Goal: Information Seeking & Learning: Check status

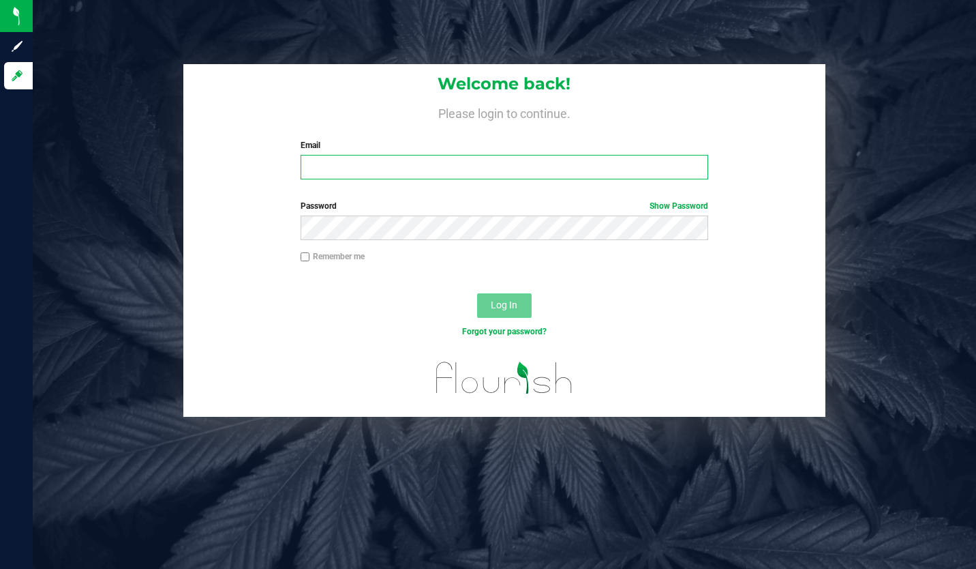
type input "geoff.wex@gmail.com"
click at [504, 304] on span "Log In" at bounding box center [504, 304] width 27 height 11
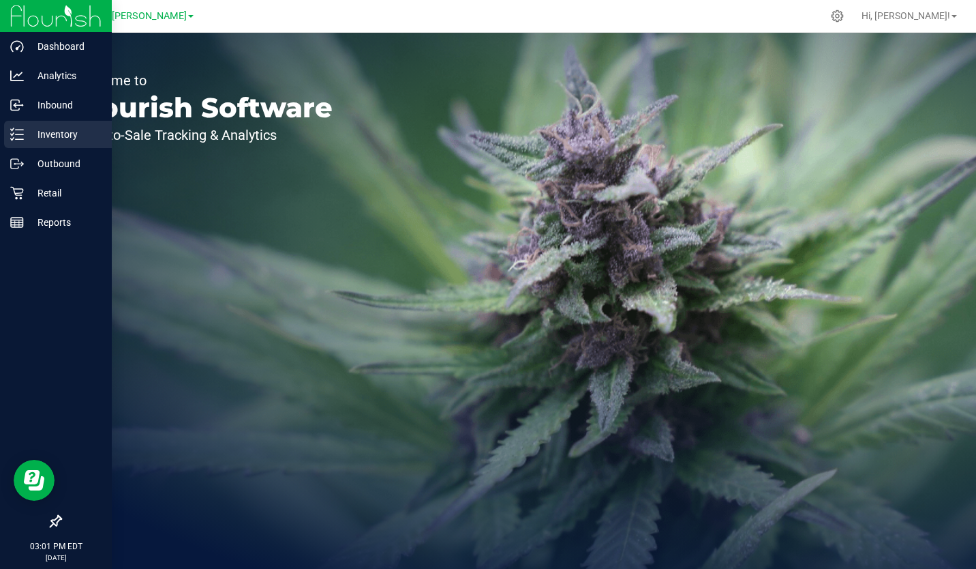
click at [65, 136] on p "Inventory" at bounding box center [65, 134] width 82 height 16
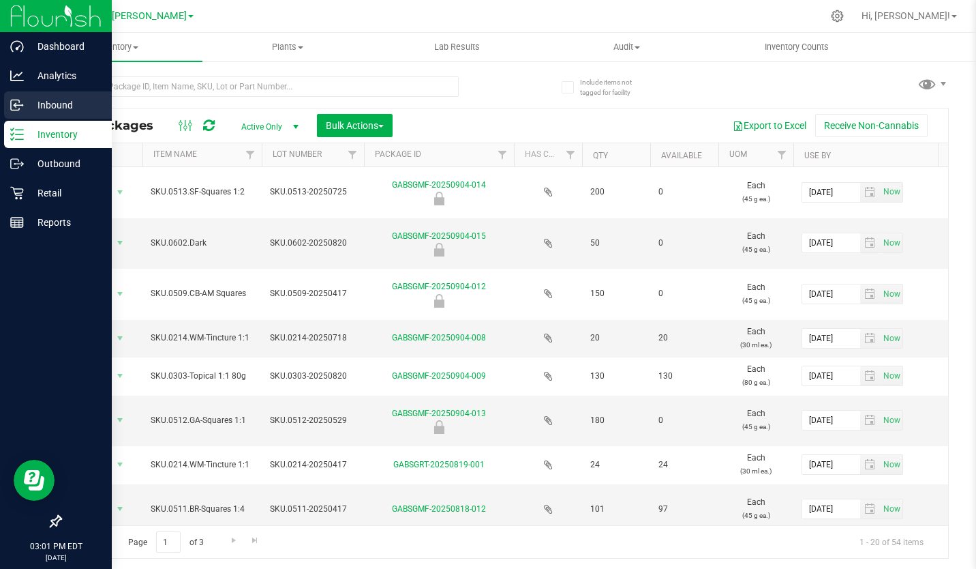
click at [51, 107] on p "Inbound" at bounding box center [65, 105] width 82 height 16
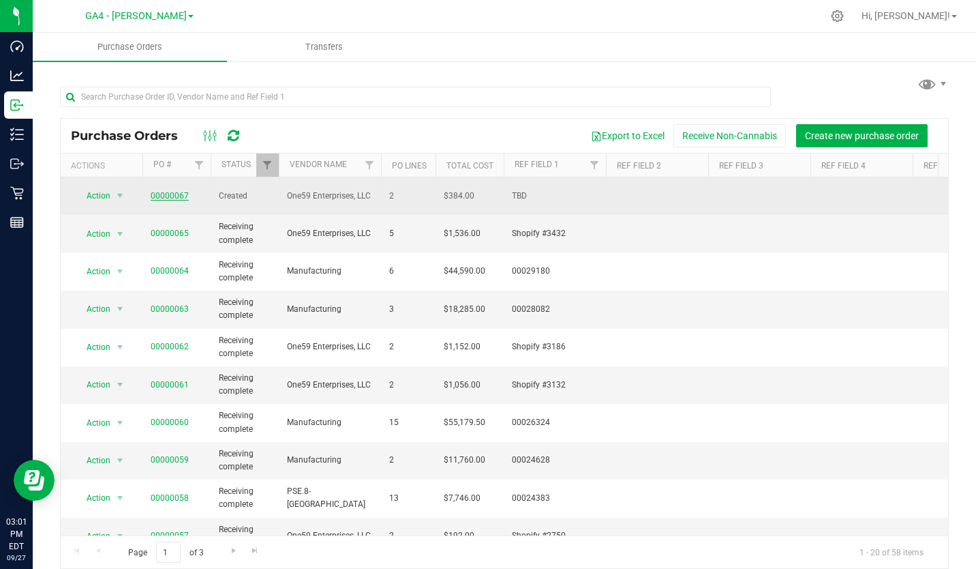
click at [158, 191] on link "00000067" at bounding box center [170, 196] width 38 height 10
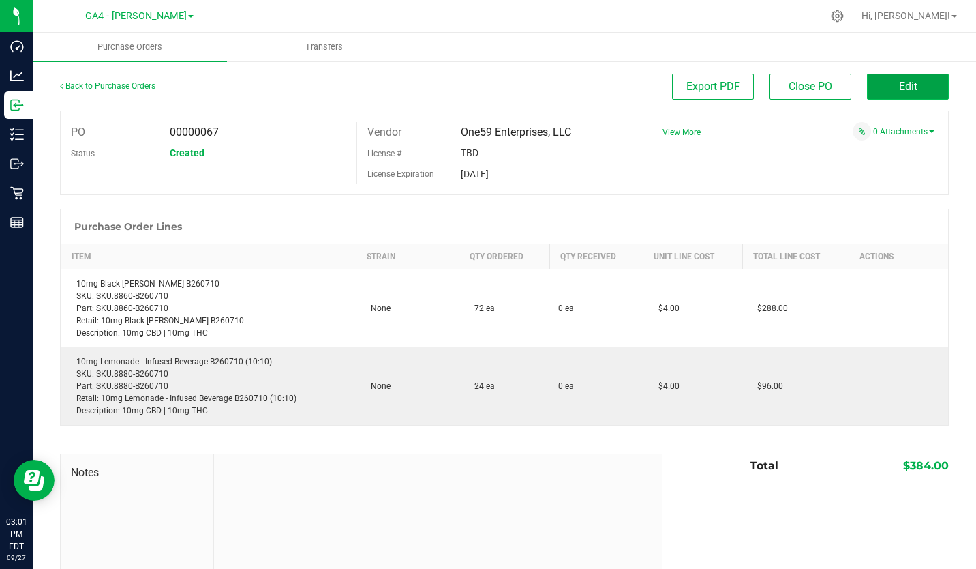
click at [907, 84] on span "Edit" at bounding box center [908, 86] width 18 height 13
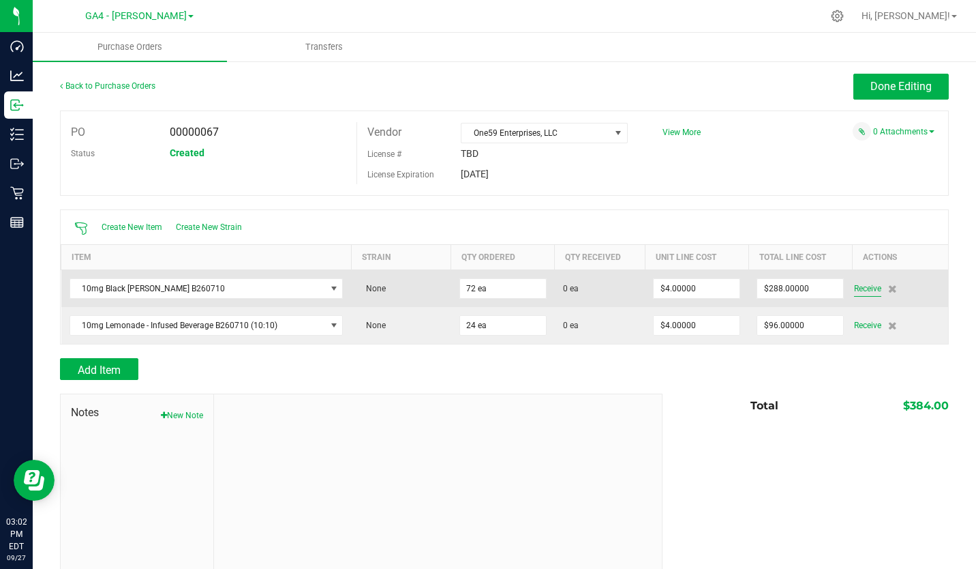
click at [860, 289] on span "Receive" at bounding box center [867, 288] width 27 height 16
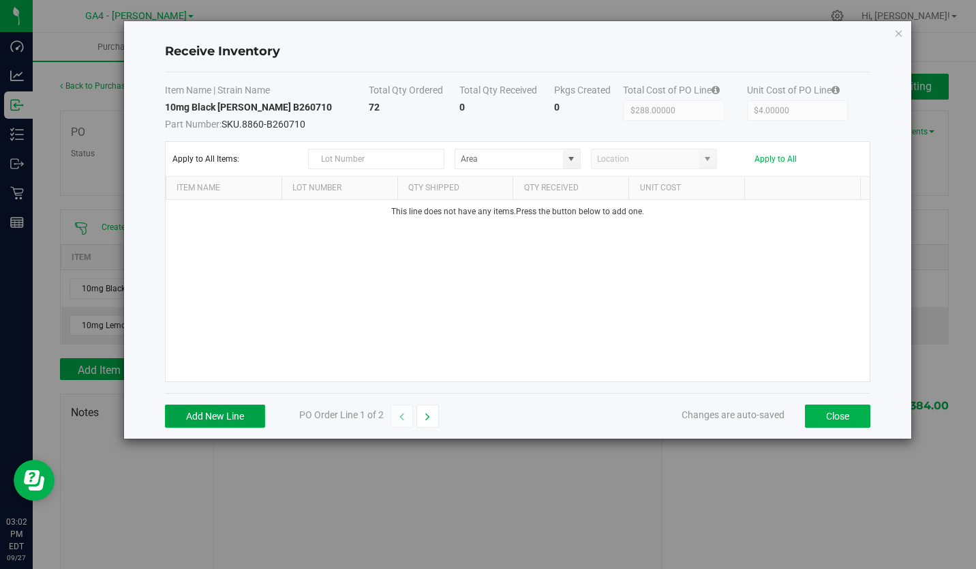
click at [225, 409] on button "Add New Line" at bounding box center [215, 415] width 100 height 23
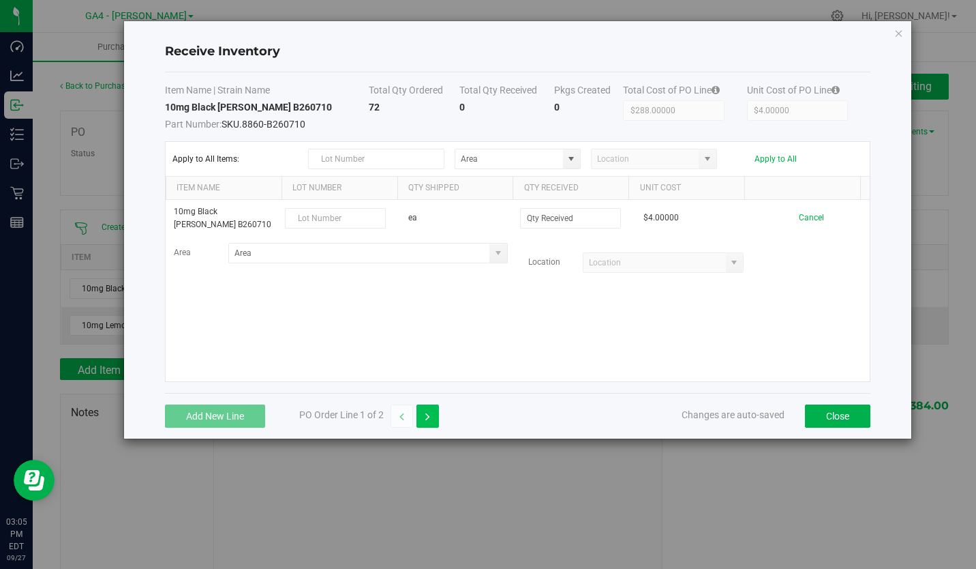
click at [429, 417] on icon "button" at bounding box center [427, 417] width 5 height 10
type input "$96.00000"
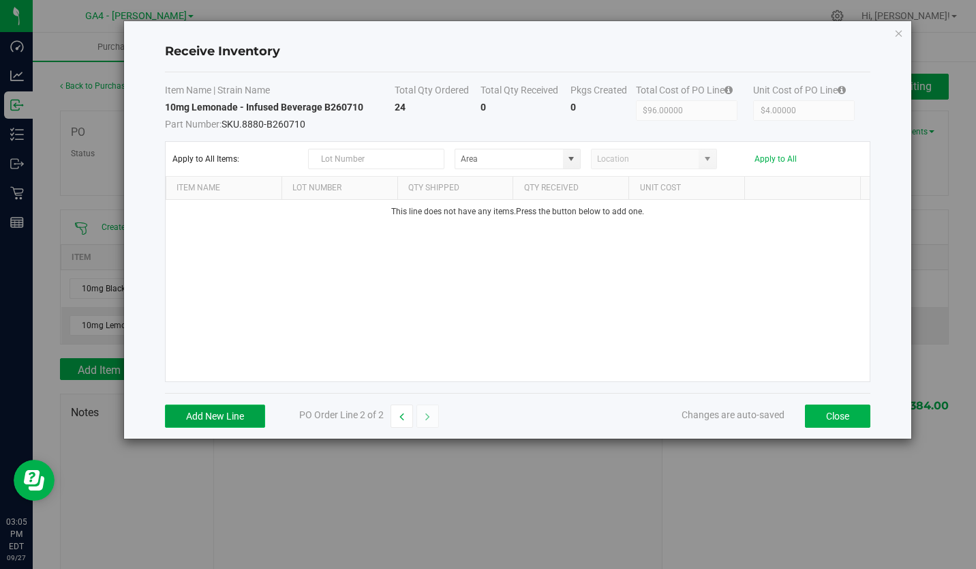
click at [224, 417] on button "Add New Line" at bounding box center [215, 415] width 100 height 23
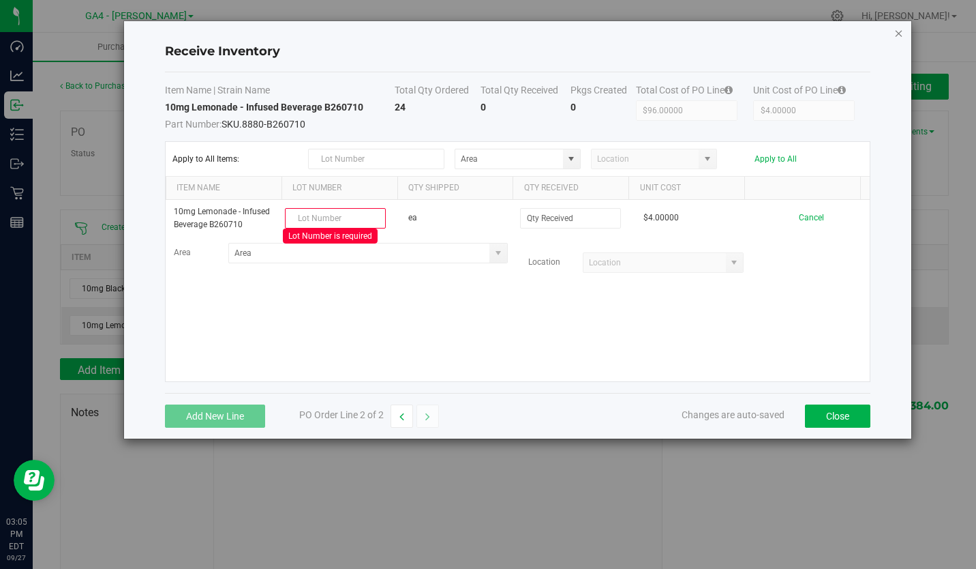
click at [898, 36] on icon "Close modal" at bounding box center [899, 33] width 10 height 16
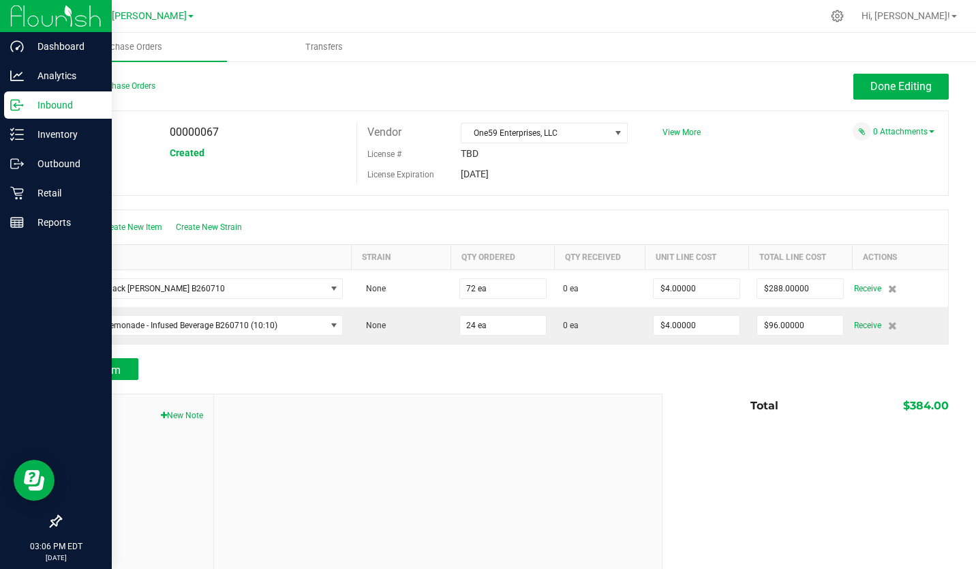
click at [58, 104] on p "Inbound" at bounding box center [65, 105] width 82 height 16
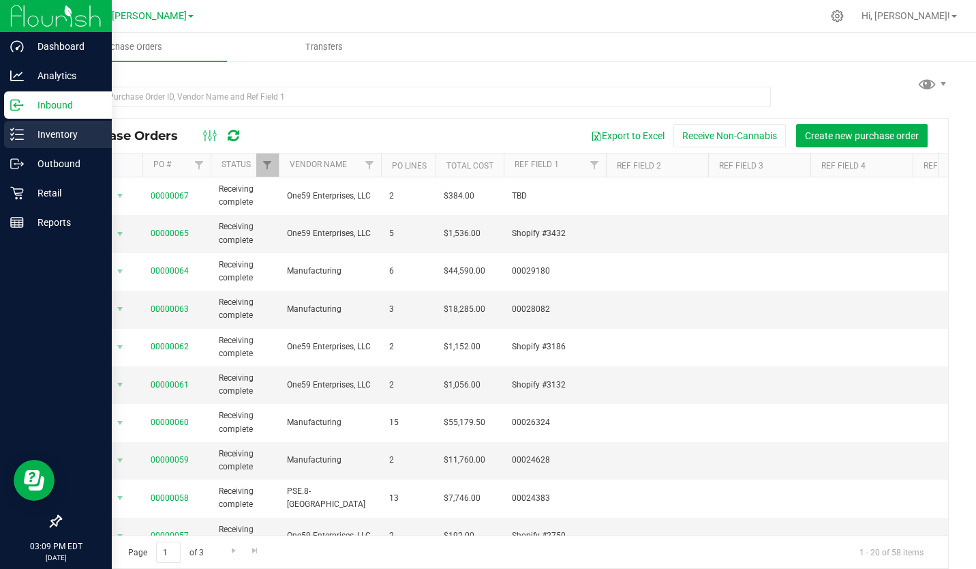
click at [55, 136] on p "Inventory" at bounding box center [65, 134] width 82 height 16
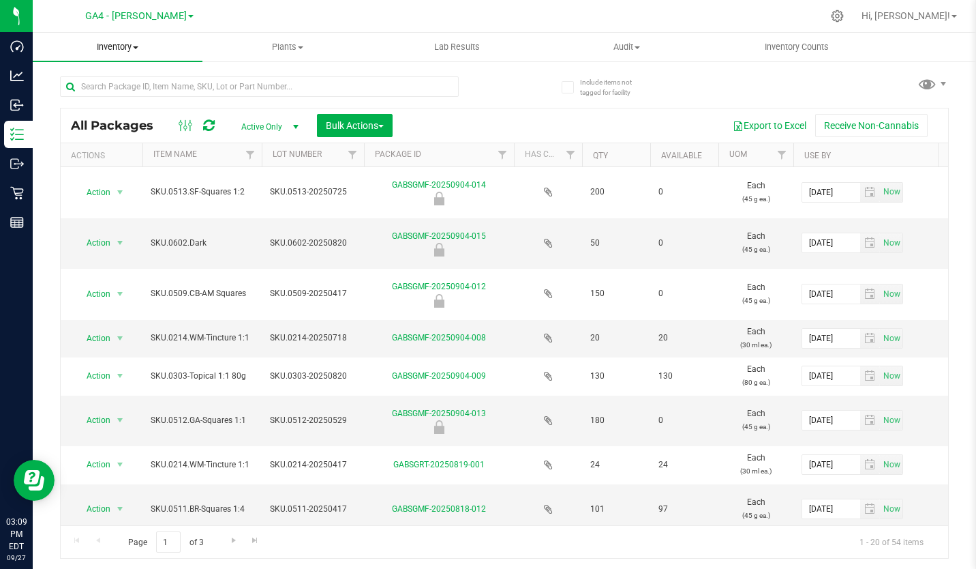
click at [134, 46] on span "Inventory" at bounding box center [118, 47] width 170 height 12
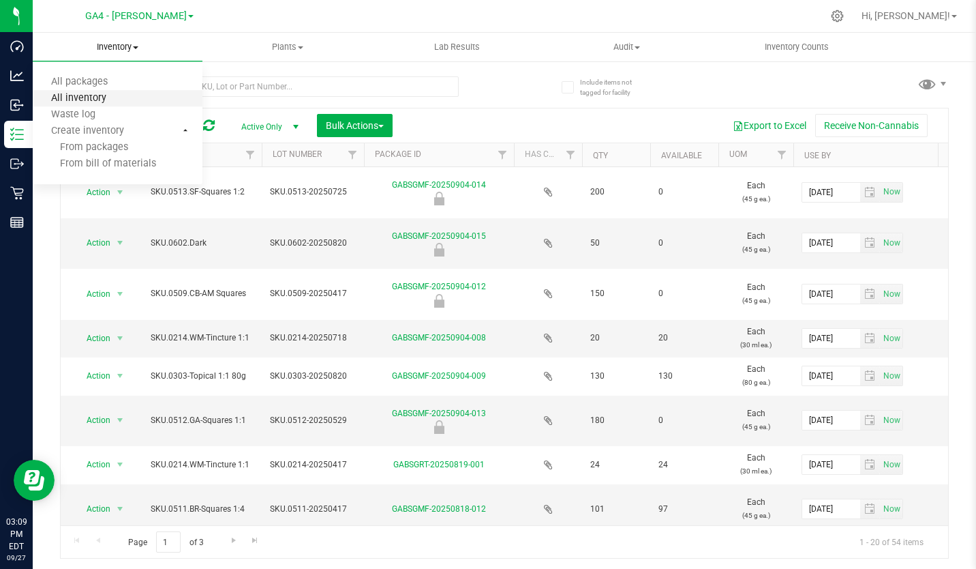
click at [89, 97] on span "All inventory" at bounding box center [79, 99] width 92 height 12
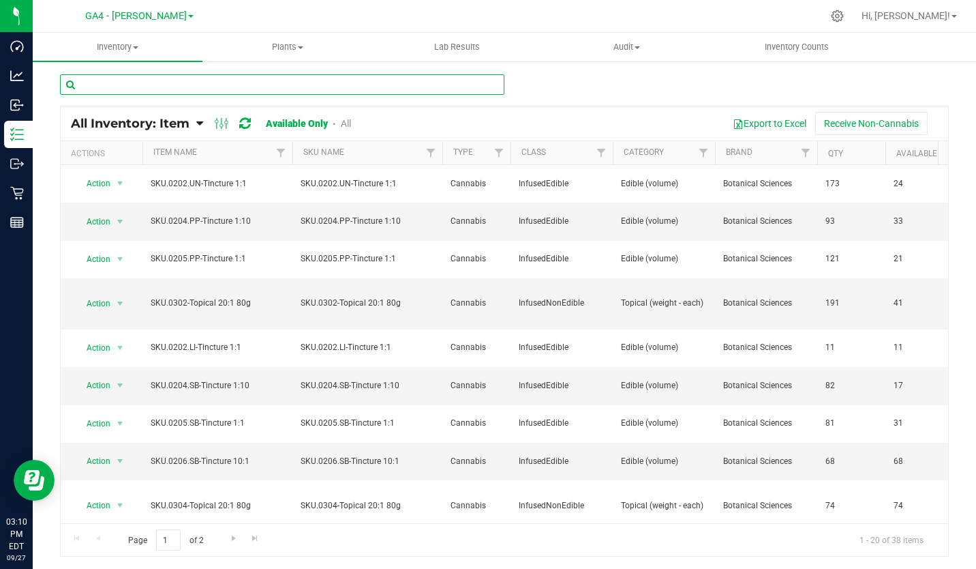
click at [132, 91] on input "text" at bounding box center [282, 84] width 444 height 20
type input "selt"
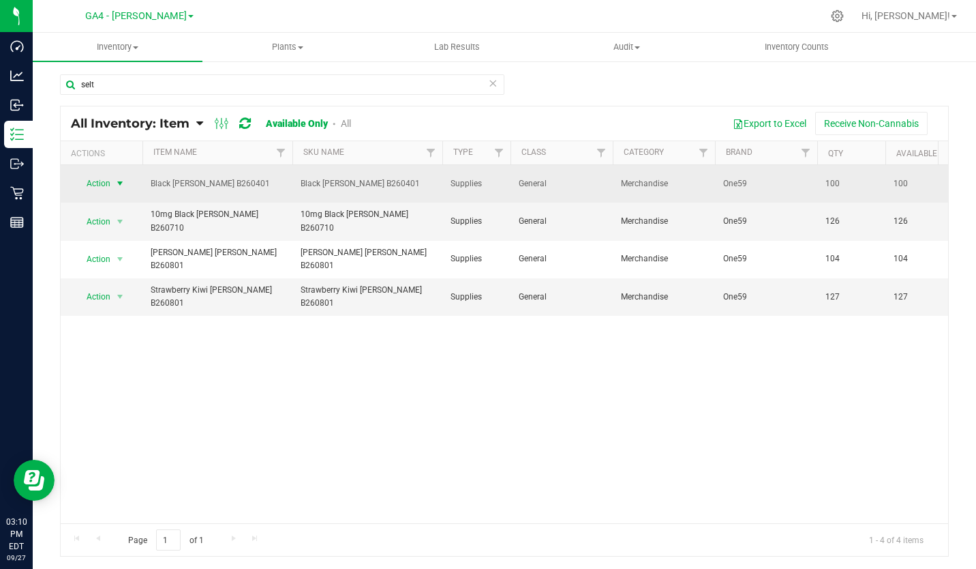
click at [118, 183] on span "select" at bounding box center [120, 183] width 11 height 11
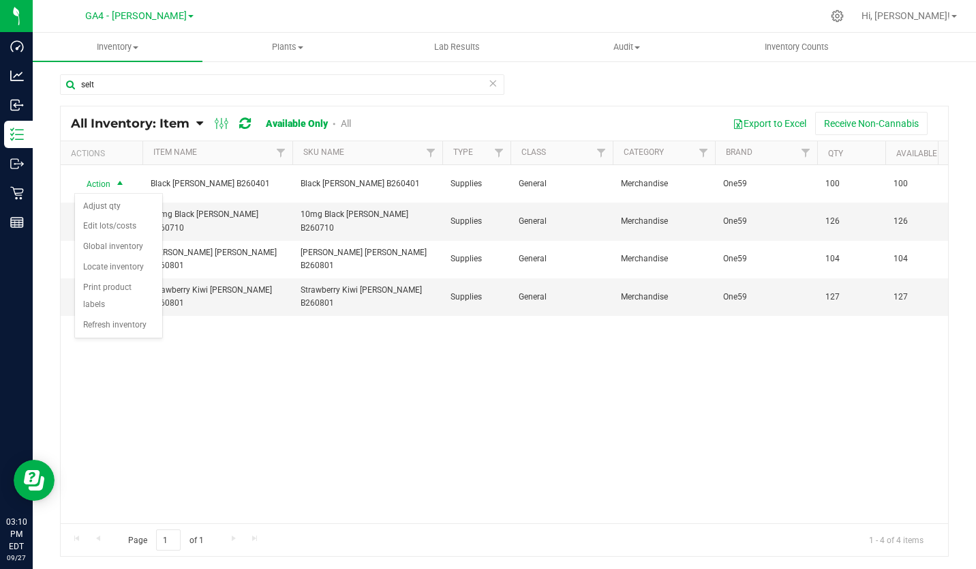
click at [344, 19] on div at bounding box center [533, 16] width 578 height 27
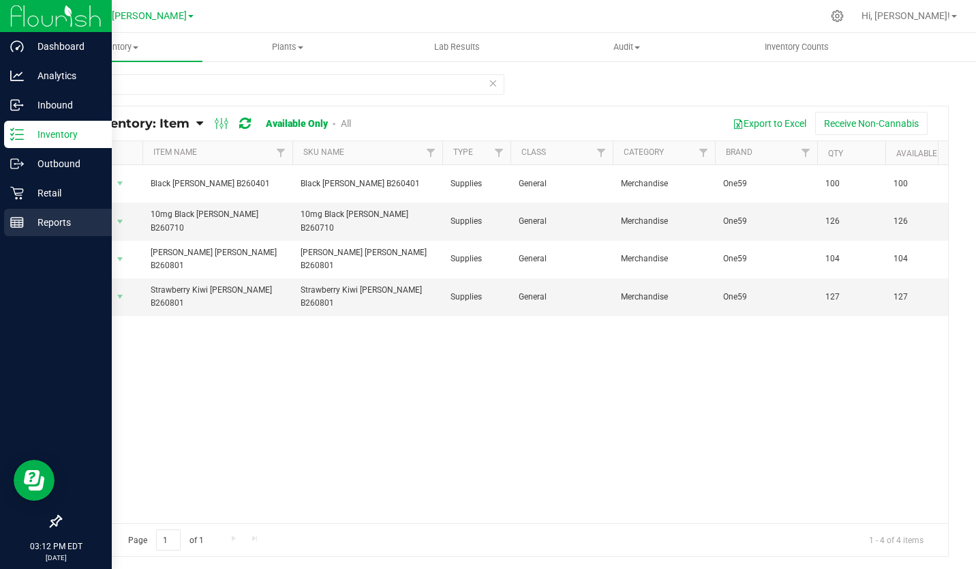
click at [57, 220] on p "Reports" at bounding box center [65, 222] width 82 height 16
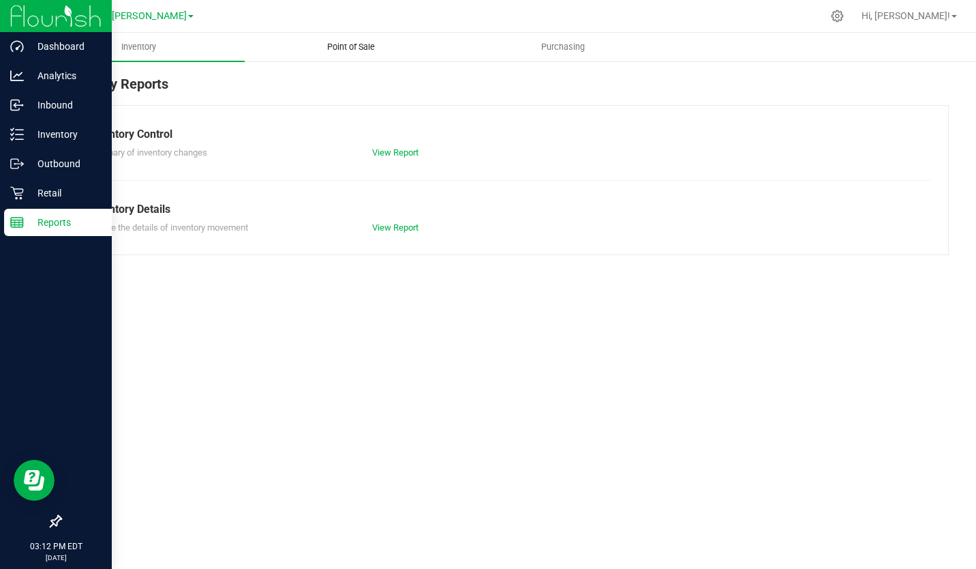
click at [369, 44] on span "Point of Sale" at bounding box center [351, 47] width 85 height 12
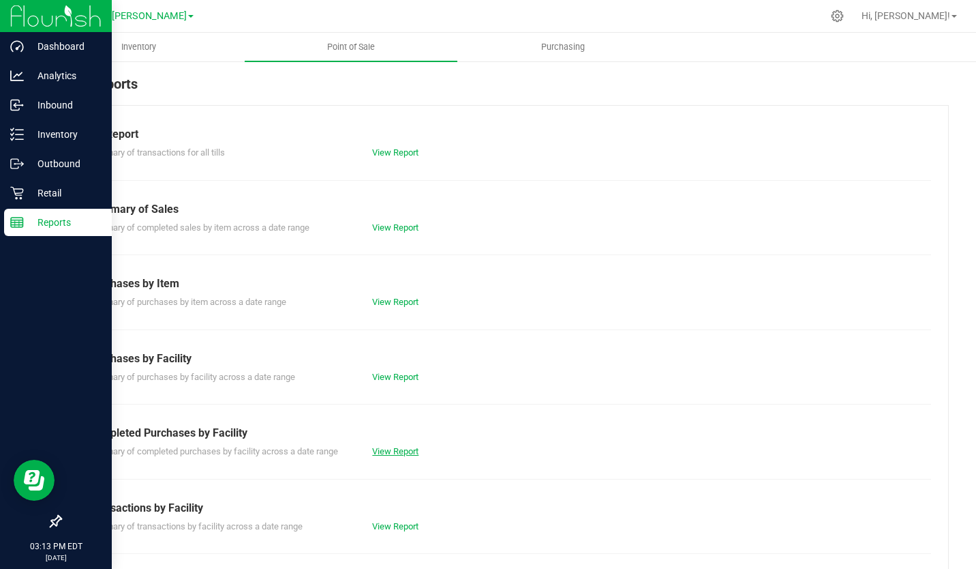
click at [393, 451] on link "View Report" at bounding box center [395, 451] width 46 height 10
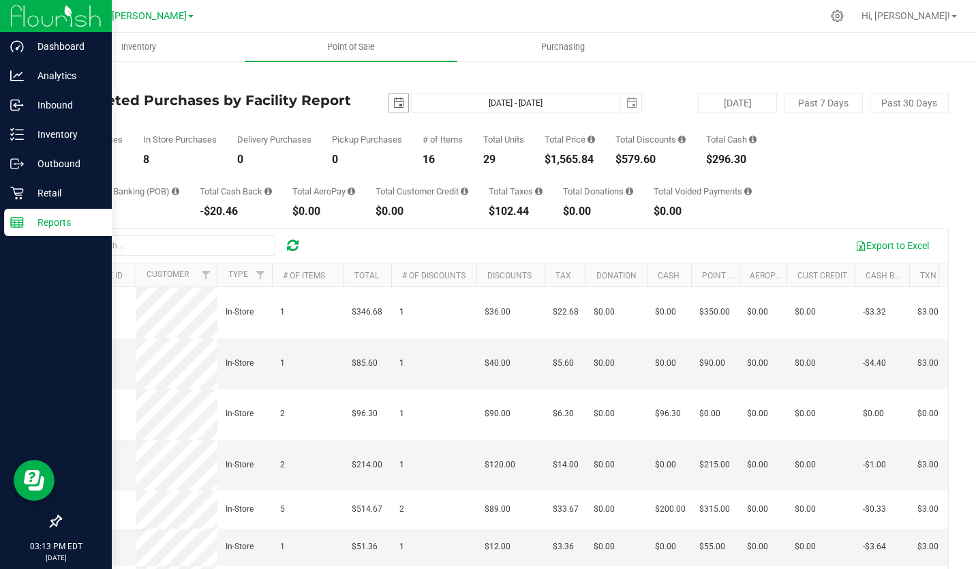
click at [393, 104] on span "select" at bounding box center [398, 102] width 11 height 11
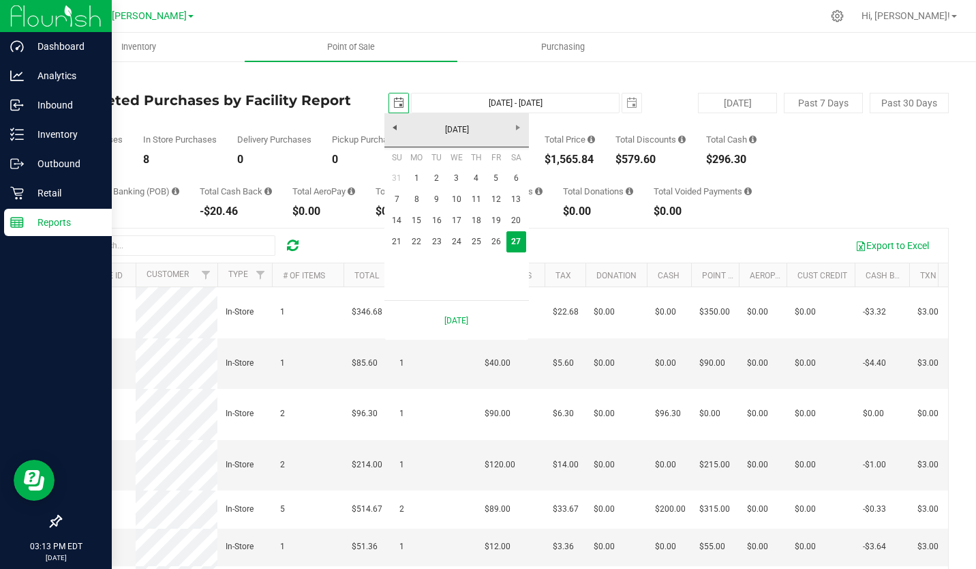
scroll to position [0, 34]
click at [420, 177] on link "1" at bounding box center [417, 178] width 20 height 21
type input "2025-09-01"
type input "Sep 1, 2025 - Sep 27, 2025"
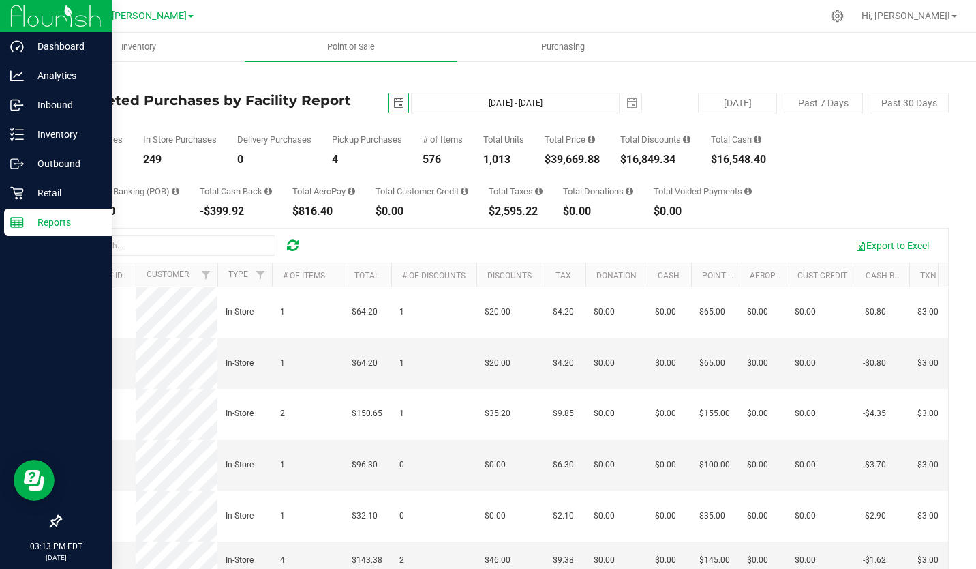
click at [164, 18] on link "GA4 - Pooler" at bounding box center [139, 15] width 108 height 13
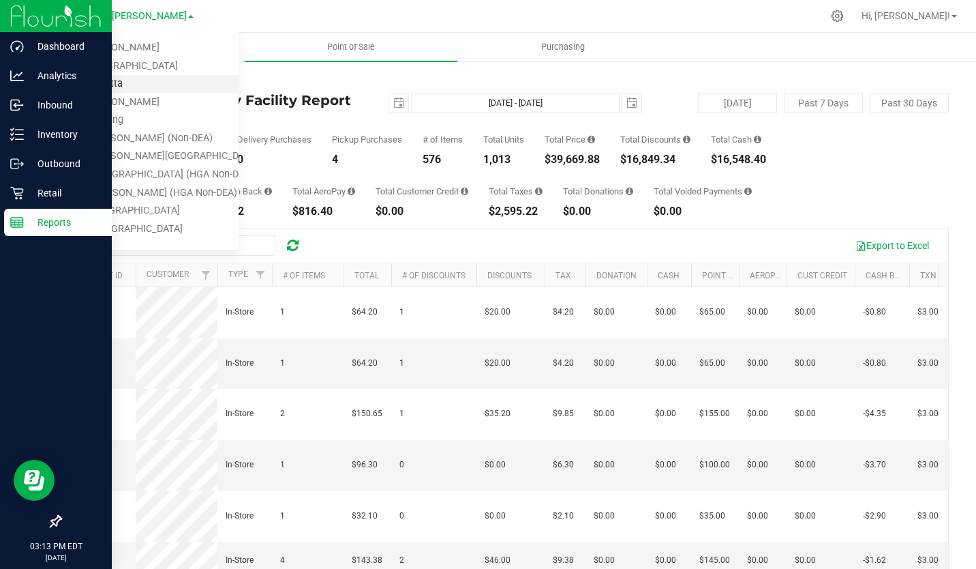
click at [131, 83] on link "GA3 - Marietta" at bounding box center [139, 84] width 199 height 18
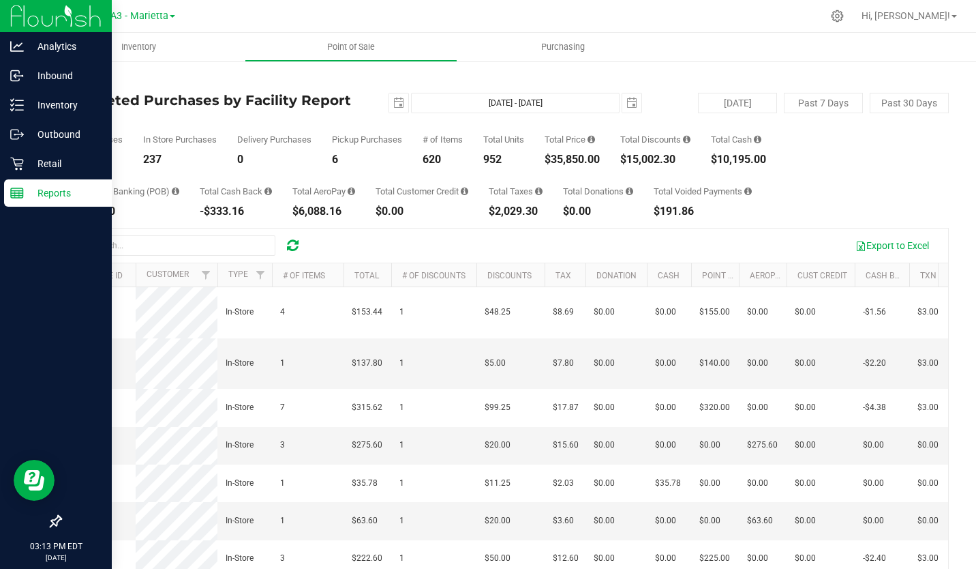
click at [157, 10] on link "GA3 - Marietta" at bounding box center [140, 15] width 72 height 13
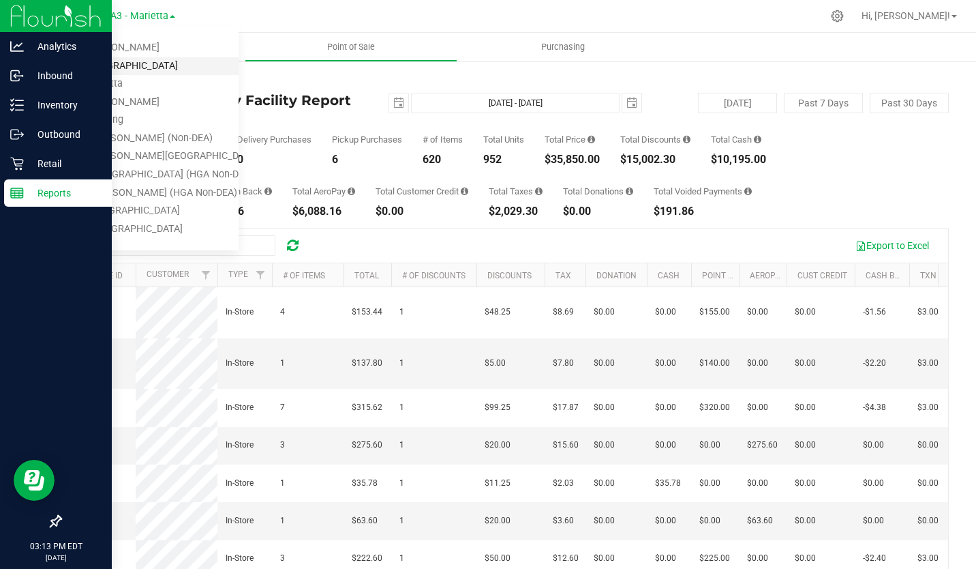
click at [119, 63] on link "GA2 - Stockbridge" at bounding box center [139, 66] width 199 height 18
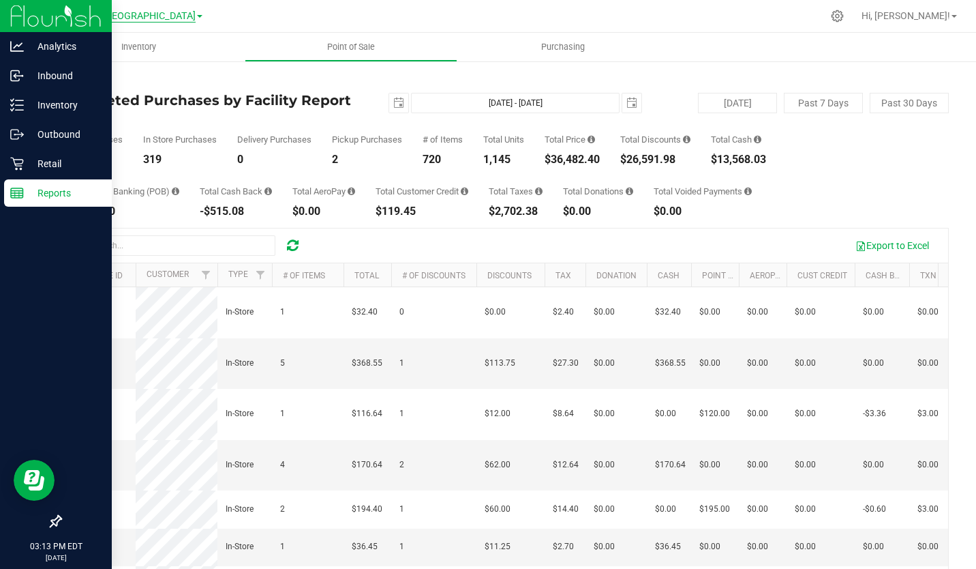
click at [157, 16] on span "GA2 - Stockbridge" at bounding box center [136, 16] width 120 height 12
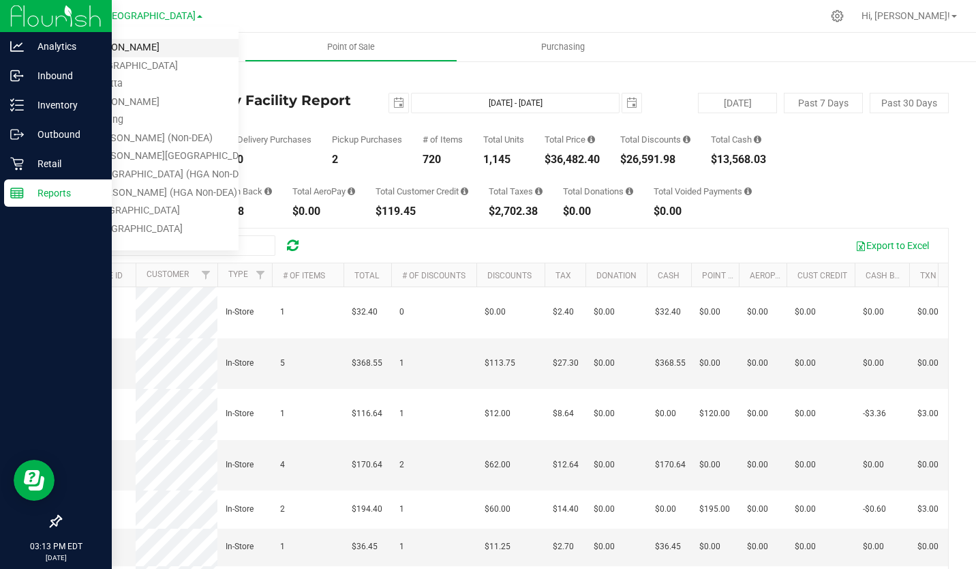
click at [119, 46] on link "GA1 - Chamblee" at bounding box center [139, 48] width 199 height 18
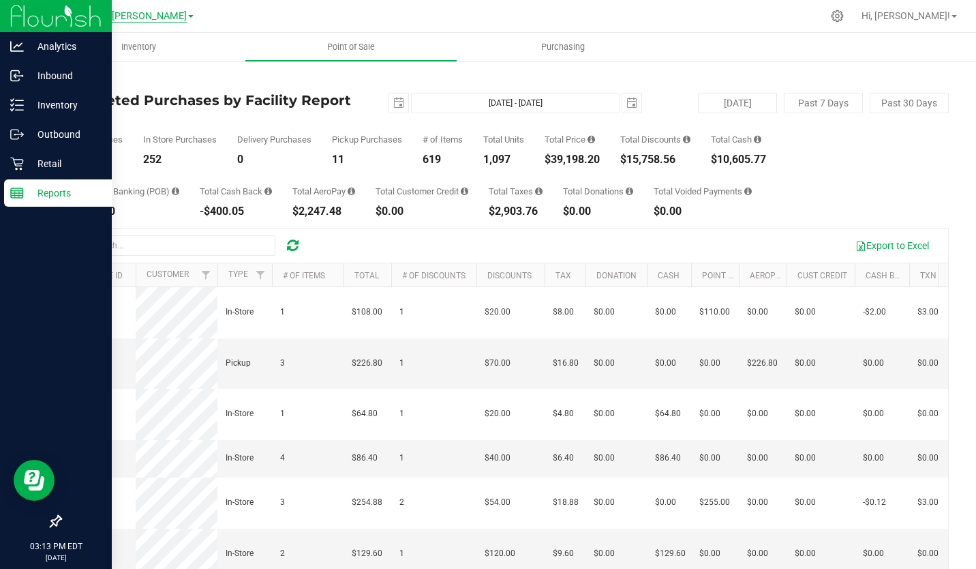
click at [169, 18] on span "GA1 - Chamblee" at bounding box center [136, 16] width 102 height 12
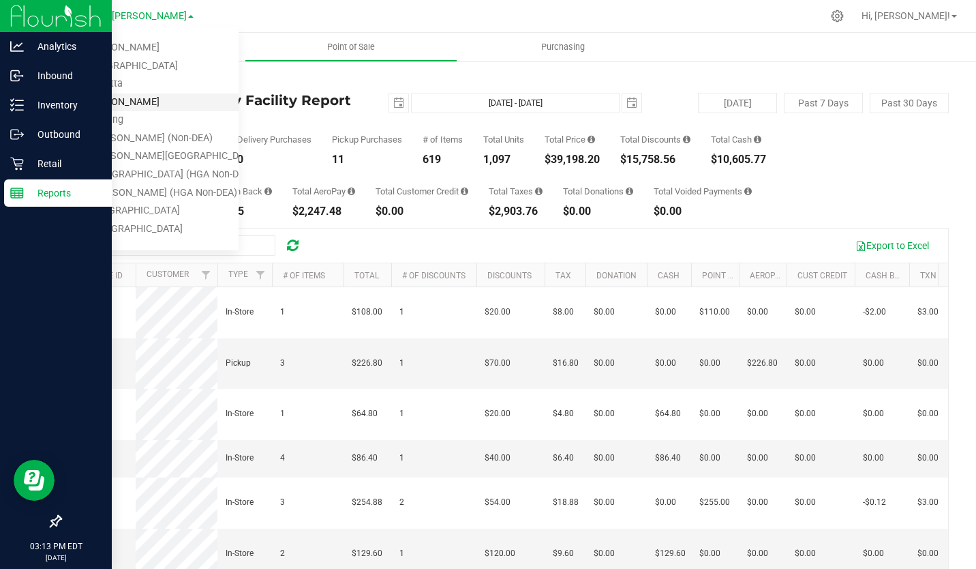
click at [106, 94] on link "GA4 - Pooler" at bounding box center [139, 102] width 199 height 18
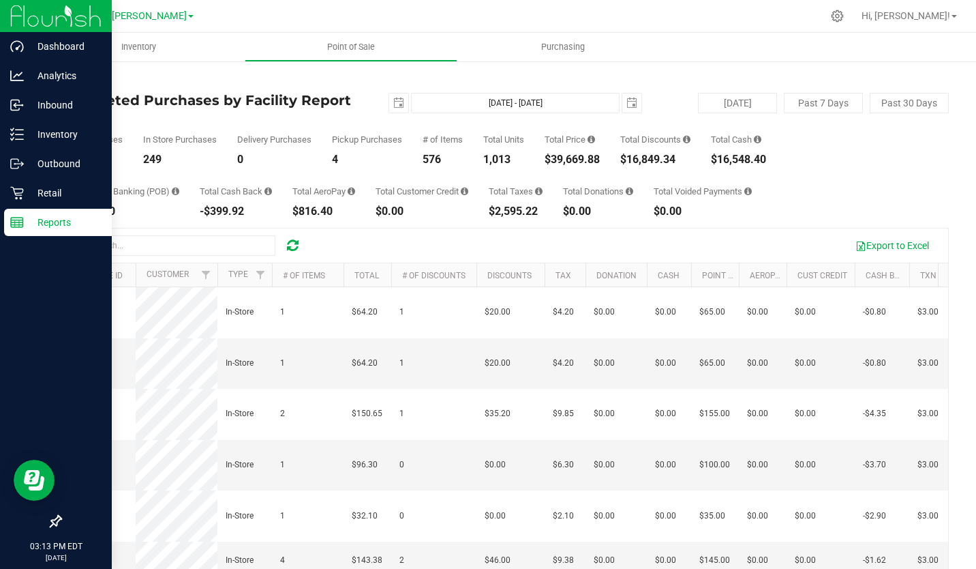
click at [39, 7] on img at bounding box center [55, 16] width 91 height 32
